Goal: Task Accomplishment & Management: Manage account settings

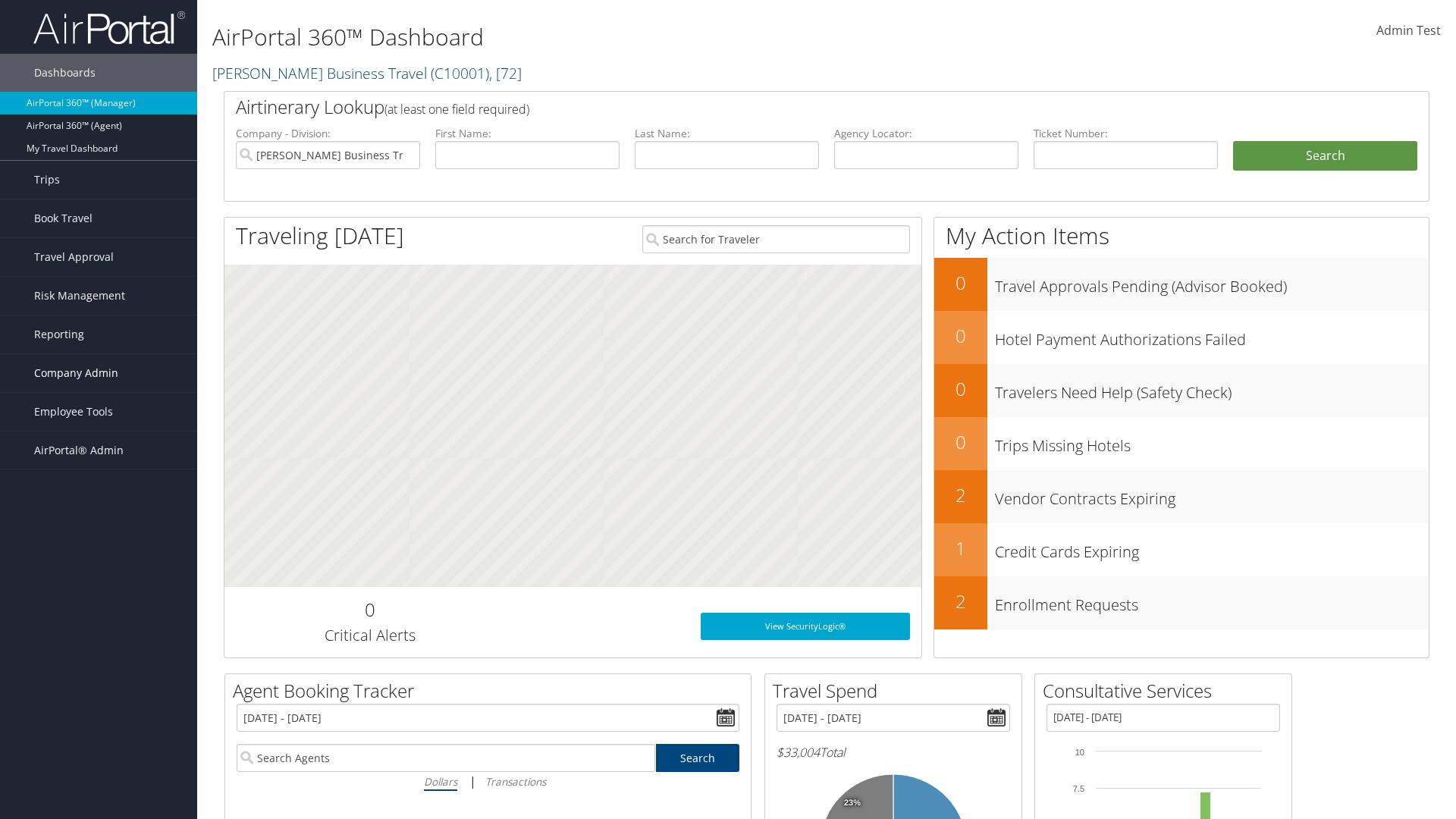
click at [99, 373] on span "Company Admin" at bounding box center [76, 373] width 84 height 38
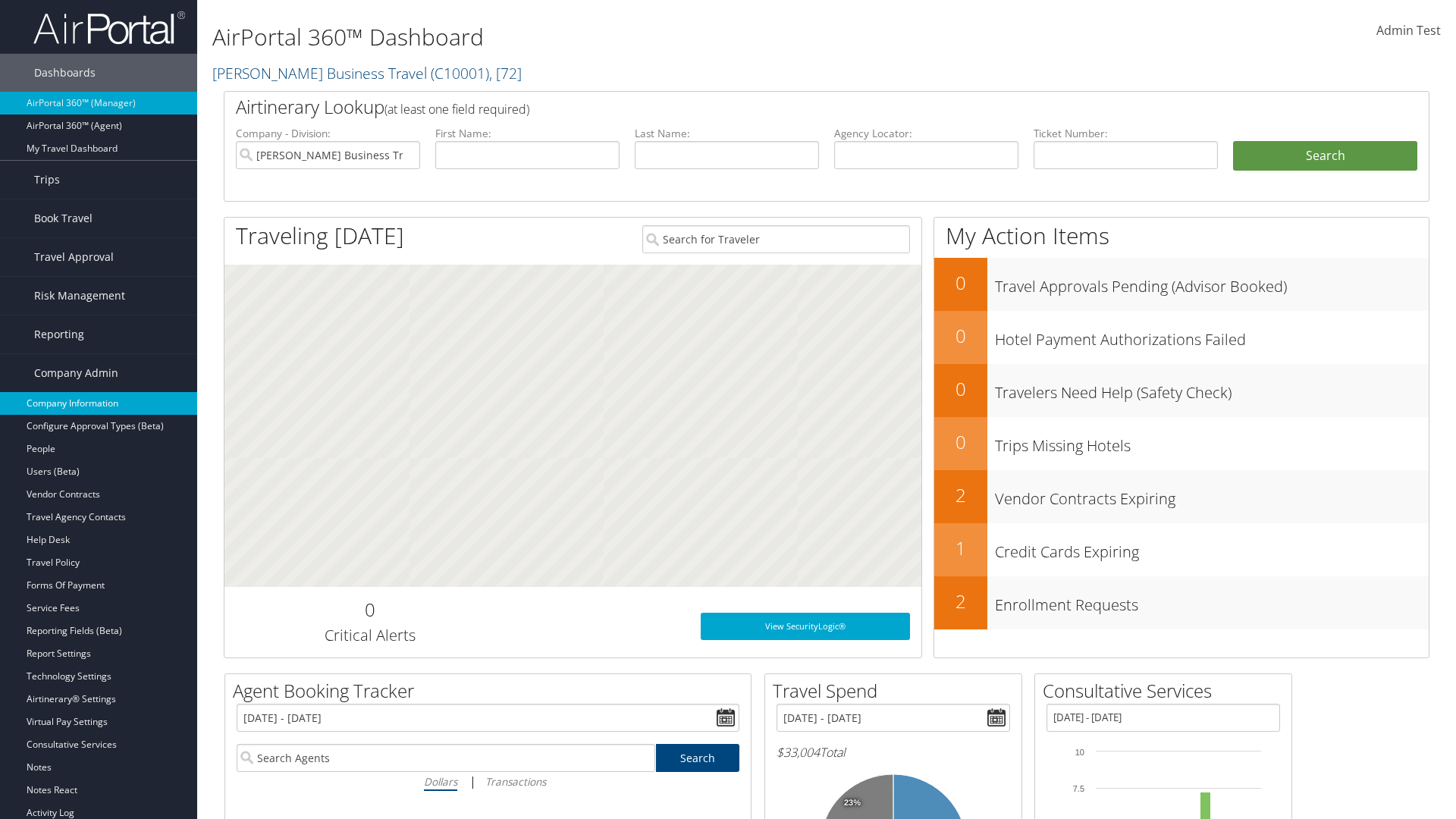
click at [99, 403] on link "Company Information" at bounding box center [98, 403] width 197 height 23
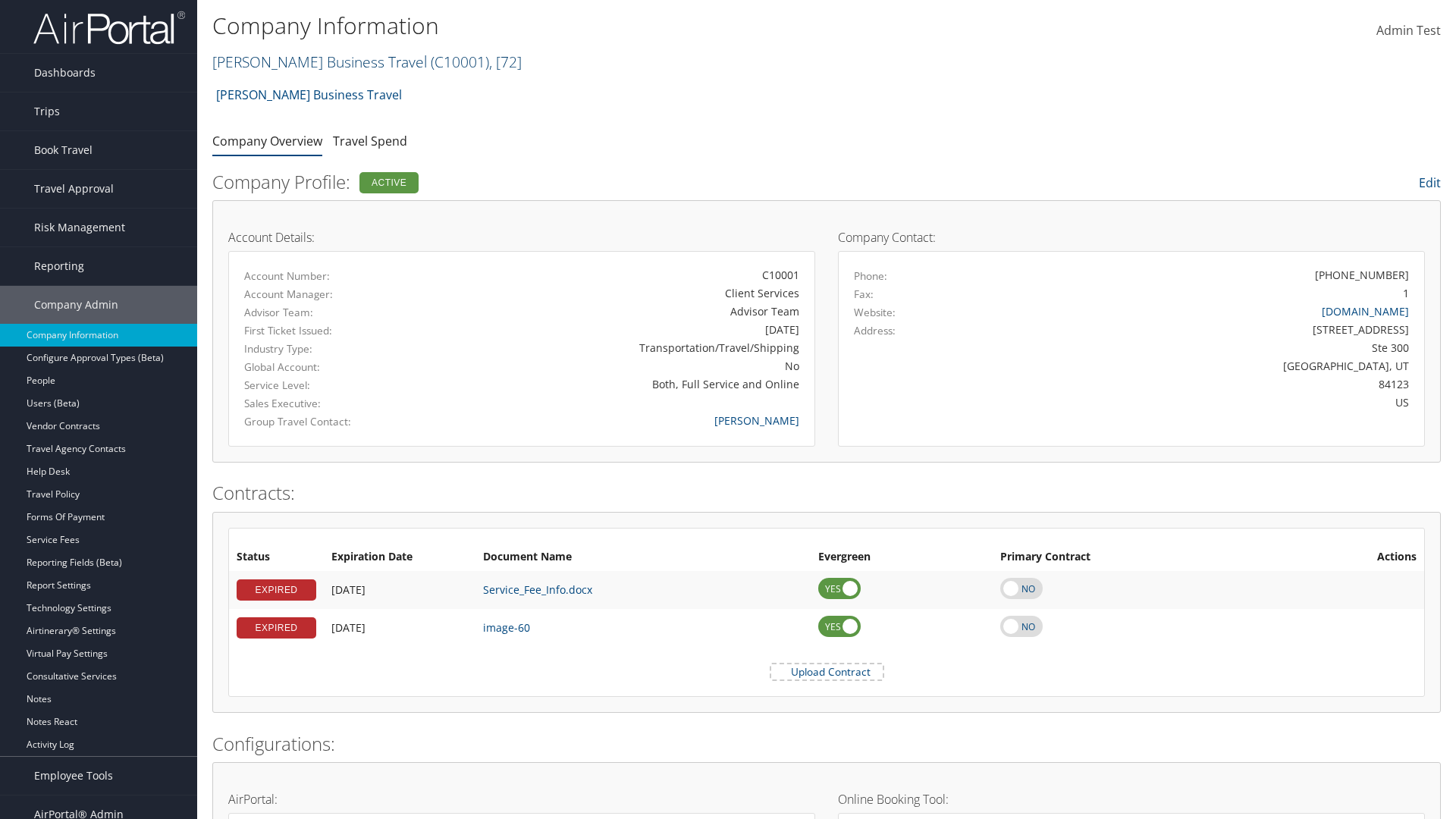
click at [312, 61] on link "[PERSON_NAME] Business Travel ( C10001 ) , [ 72 ]" at bounding box center [367, 62] width 310 height 20
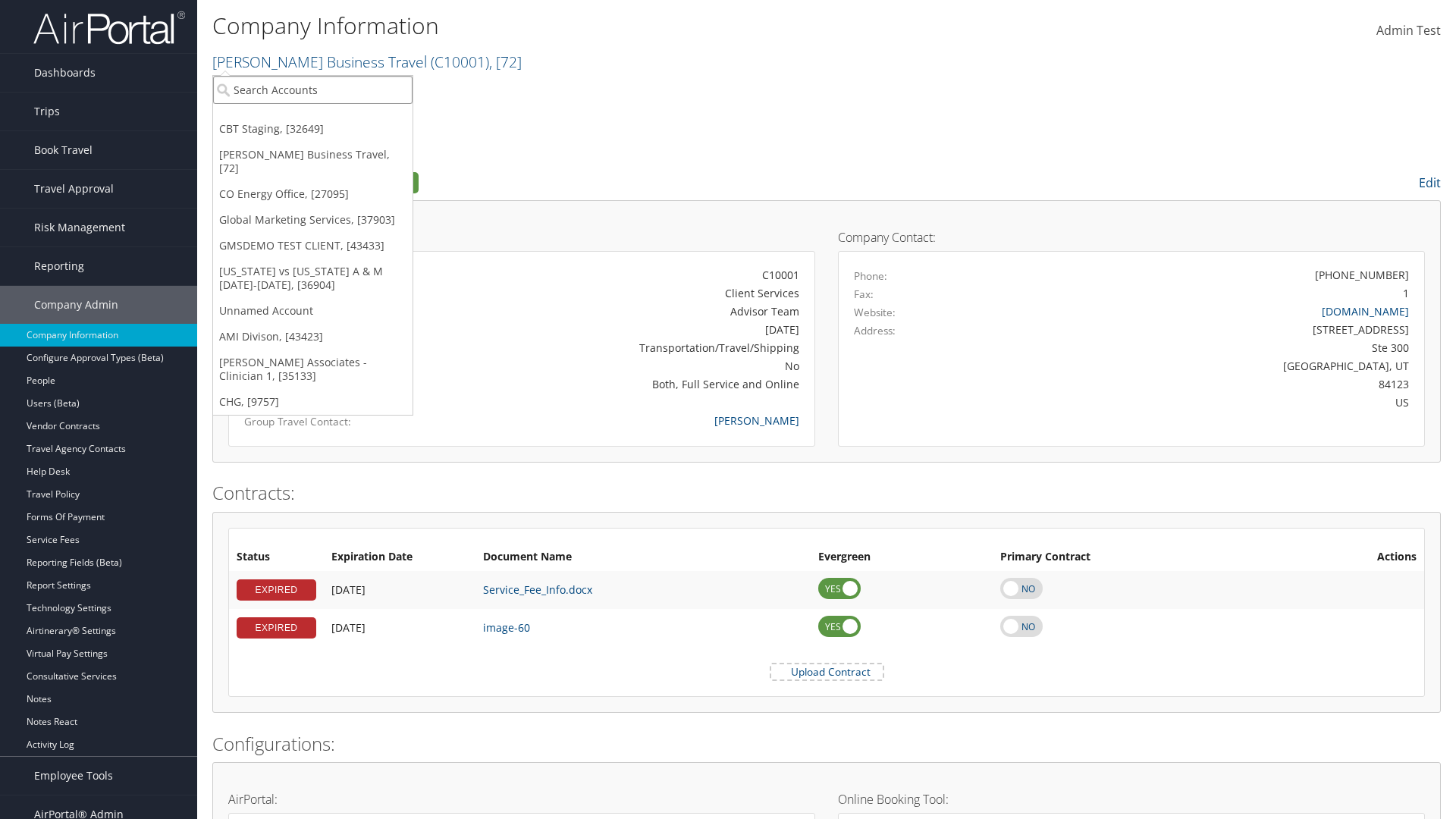
click at [312, 89] on input "search" at bounding box center [313, 90] width 199 height 28
type input "CBTSTG"
click at [312, 118] on div "CBT Staging (CBTSTG), [32649]" at bounding box center [313, 117] width 216 height 13
